Goal: Task Accomplishment & Management: Manage account settings

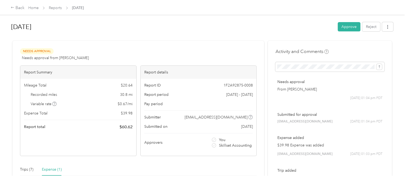
click at [352, 27] on button "Approve" at bounding box center [349, 26] width 23 height 9
click at [54, 7] on link "Reports" at bounding box center [55, 8] width 13 height 5
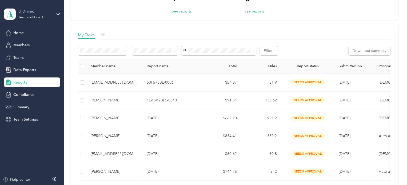
scroll to position [53, 0]
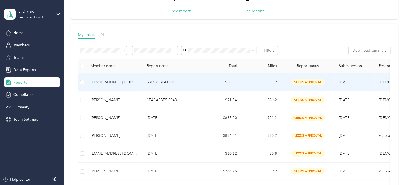
click at [111, 82] on div "[EMAIL_ADDRESS][DOMAIN_NAME]" at bounding box center [114, 82] width 47 height 6
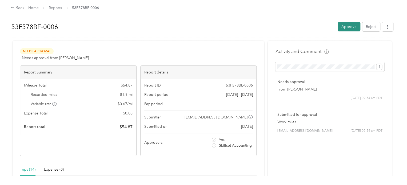
click at [351, 27] on button "Approve" at bounding box center [349, 26] width 23 height 9
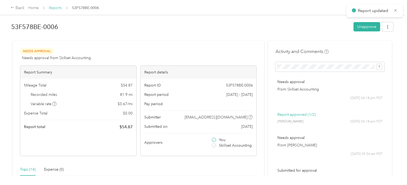
click at [51, 8] on link "Reports" at bounding box center [55, 8] width 13 height 5
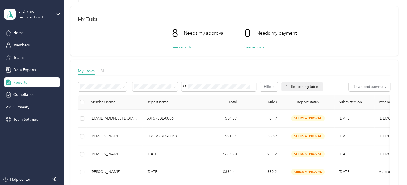
scroll to position [27, 0]
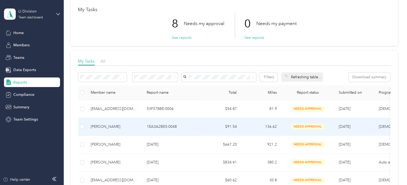
click at [101, 125] on div "[PERSON_NAME]" at bounding box center [114, 127] width 47 height 6
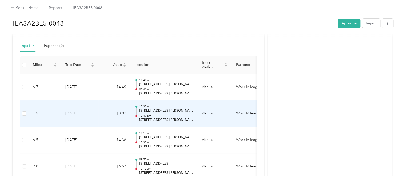
scroll to position [133, 0]
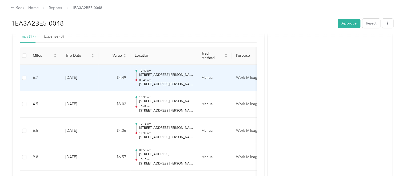
click at [248, 77] on td "Work Mileage" at bounding box center [252, 78] width 40 height 27
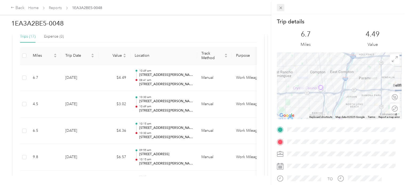
click at [279, 9] on icon at bounding box center [280, 8] width 3 height 3
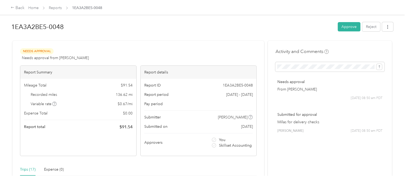
scroll to position [0, 0]
click at [347, 28] on button "Approve" at bounding box center [349, 26] width 23 height 9
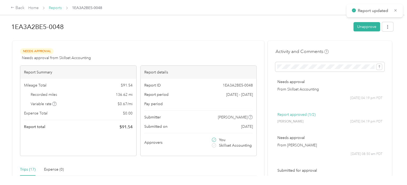
click at [59, 7] on link "Reports" at bounding box center [55, 8] width 13 height 5
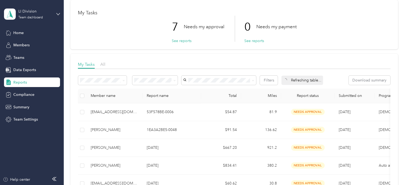
scroll to position [27, 0]
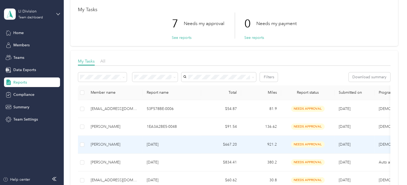
click at [103, 146] on div "[PERSON_NAME]" at bounding box center [114, 145] width 47 height 6
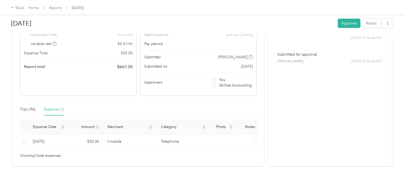
scroll to position [77, 0]
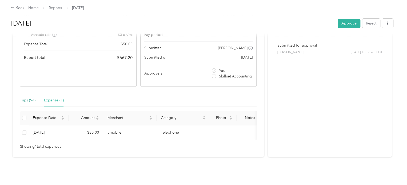
click at [21, 98] on div "Trips (94)" at bounding box center [27, 101] width 15 height 6
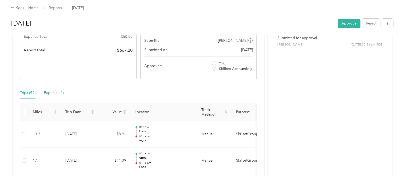
click at [51, 92] on div "Expense (1)" at bounding box center [54, 93] width 20 height 6
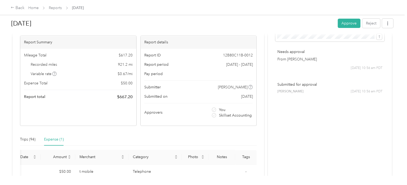
scroll to position [0, 0]
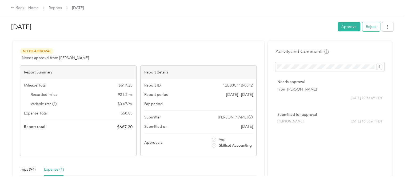
click at [368, 27] on button "Reject" at bounding box center [371, 26] width 18 height 9
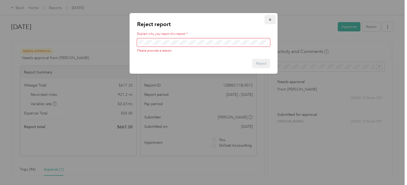
click at [269, 19] on icon "button" at bounding box center [270, 20] width 4 height 4
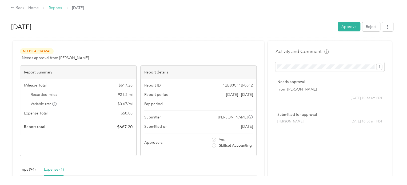
click at [58, 7] on link "Reports" at bounding box center [55, 8] width 13 height 5
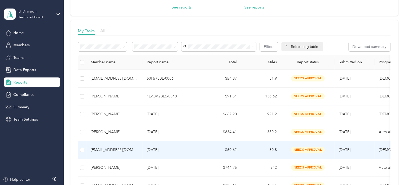
scroll to position [53, 0]
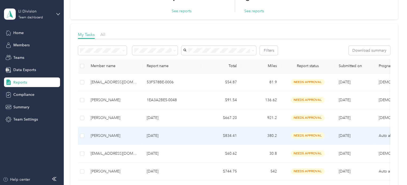
click at [115, 131] on td "[PERSON_NAME]" at bounding box center [114, 136] width 56 height 18
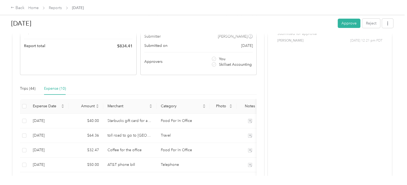
scroll to position [80, 0]
click at [345, 22] on button "Approve" at bounding box center [349, 23] width 23 height 9
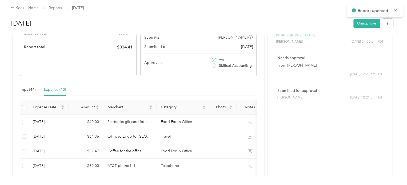
scroll to position [0, 0]
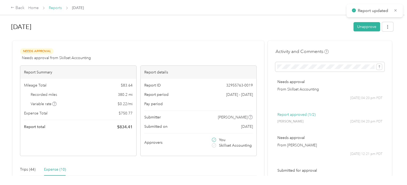
click at [59, 8] on link "Reports" at bounding box center [55, 8] width 13 height 5
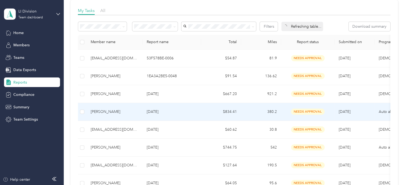
scroll to position [80, 0]
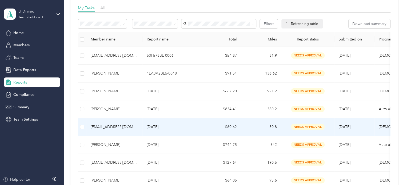
click at [113, 128] on div "[EMAIL_ADDRESS][DOMAIN_NAME]" at bounding box center [114, 127] width 47 height 6
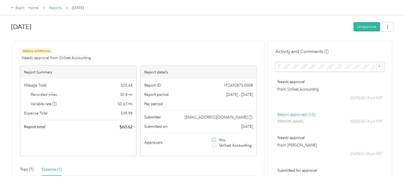
click at [54, 8] on link "Reports" at bounding box center [55, 8] width 13 height 5
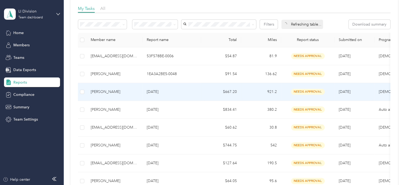
scroll to position [80, 0]
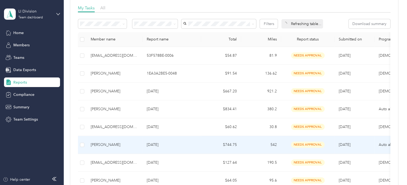
click at [101, 143] on div "[PERSON_NAME]" at bounding box center [114, 145] width 47 height 6
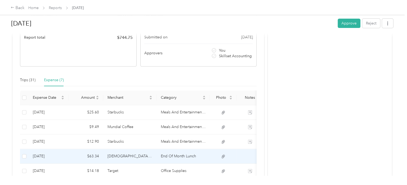
scroll to position [133, 0]
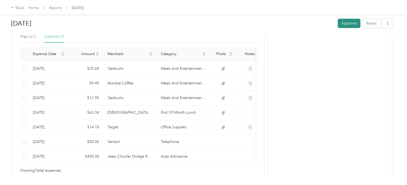
click at [352, 25] on button "Approve" at bounding box center [349, 23] width 23 height 9
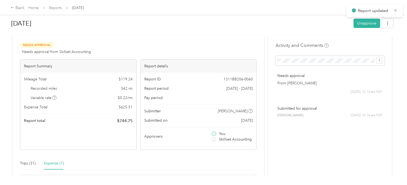
scroll to position [0, 0]
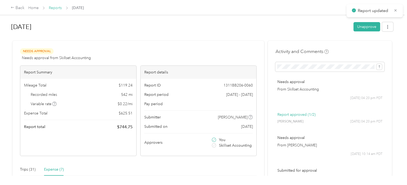
click at [51, 7] on link "Reports" at bounding box center [55, 8] width 13 height 5
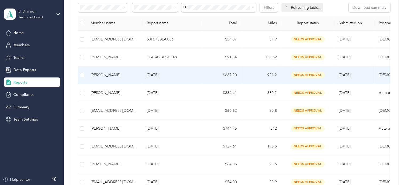
scroll to position [107, 0]
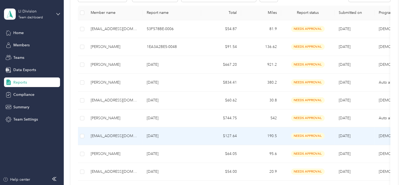
click at [120, 137] on div "[EMAIL_ADDRESS][DOMAIN_NAME]" at bounding box center [114, 136] width 47 height 6
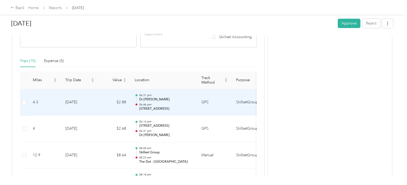
scroll to position [9, 0]
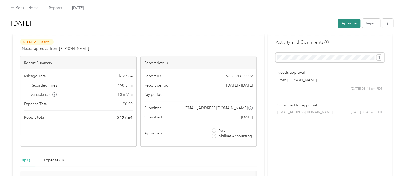
click at [343, 22] on button "Approve" at bounding box center [349, 23] width 23 height 9
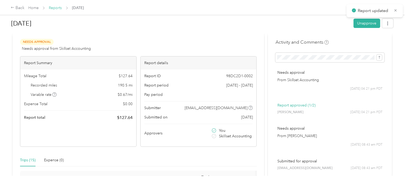
click at [53, 7] on link "Reports" at bounding box center [55, 8] width 13 height 5
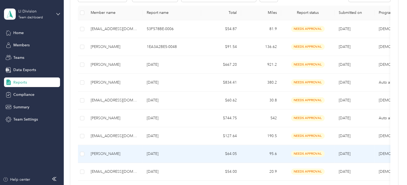
scroll to position [133, 0]
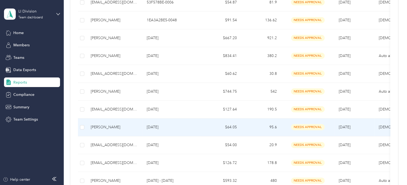
click at [126, 126] on div "[PERSON_NAME]" at bounding box center [114, 127] width 47 height 6
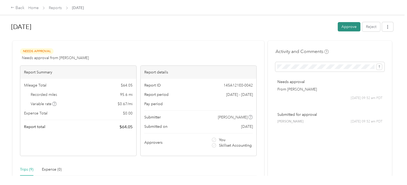
click at [348, 29] on button "Approve" at bounding box center [349, 26] width 23 height 9
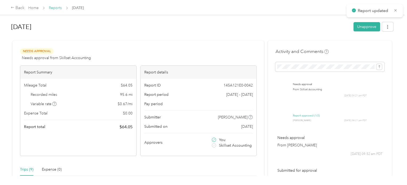
click at [56, 9] on link "Reports" at bounding box center [55, 8] width 13 height 5
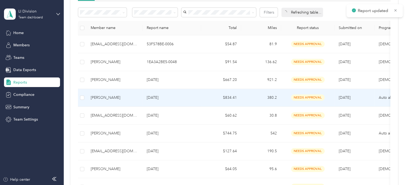
scroll to position [133, 0]
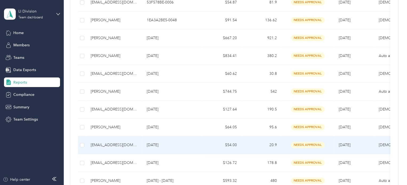
click at [125, 145] on div "[EMAIL_ADDRESS][DOMAIN_NAME]" at bounding box center [114, 145] width 47 height 6
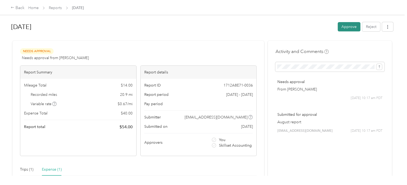
click at [345, 26] on button "Approve" at bounding box center [349, 26] width 23 height 9
click at [55, 7] on link "Reports" at bounding box center [55, 8] width 13 height 5
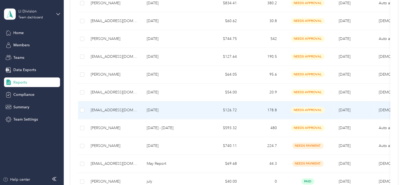
scroll to position [187, 0]
click at [115, 111] on div "[EMAIL_ADDRESS][DOMAIN_NAME]" at bounding box center [114, 110] width 47 height 6
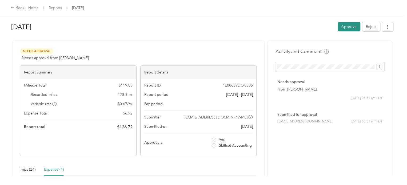
click at [346, 27] on button "Approve" at bounding box center [349, 26] width 23 height 9
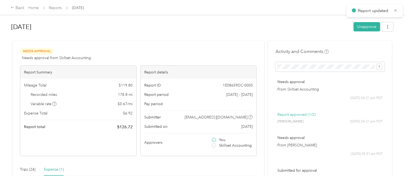
click at [55, 10] on span "Reports" at bounding box center [55, 8] width 13 height 6
click at [53, 7] on link "Reports" at bounding box center [55, 8] width 13 height 5
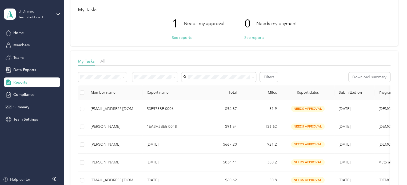
scroll to position [27, 0]
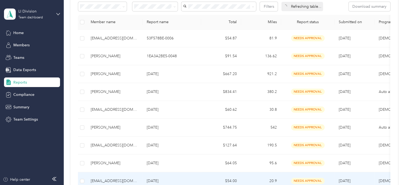
scroll to position [53, 0]
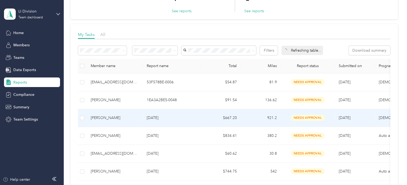
click at [108, 117] on div "[PERSON_NAME]" at bounding box center [114, 118] width 47 height 6
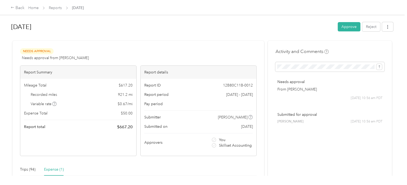
scroll to position [77, 0]
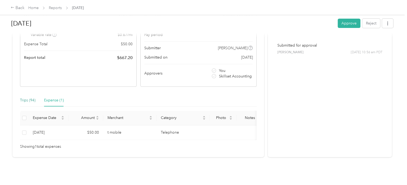
click at [33, 98] on div "Trips (94)" at bounding box center [27, 101] width 15 height 6
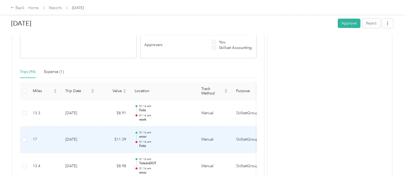
scroll to position [103, 0]
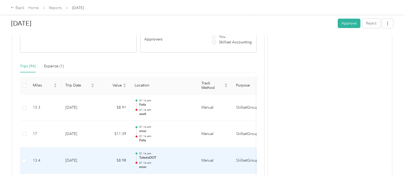
click at [247, 162] on td "SkillsetGroup" at bounding box center [252, 161] width 40 height 27
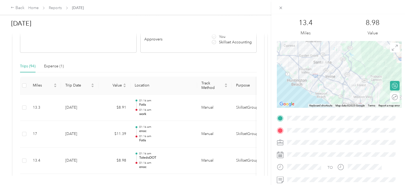
scroll to position [0, 0]
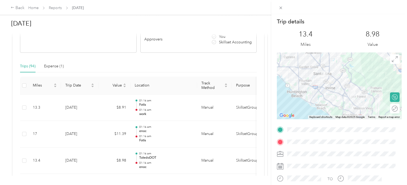
click at [156, 64] on div "Trip details This trip cannot be edited because it is either under review, appr…" at bounding box center [203, 92] width 407 height 185
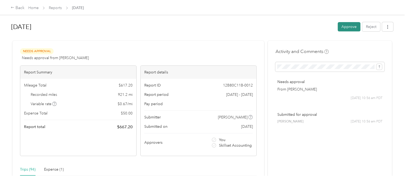
click at [349, 27] on button "Approve" at bounding box center [349, 26] width 23 height 9
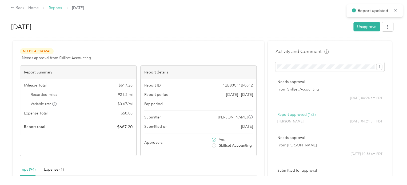
click at [50, 7] on link "Reports" at bounding box center [55, 8] width 13 height 5
